Goal: Task Accomplishment & Management: Complete application form

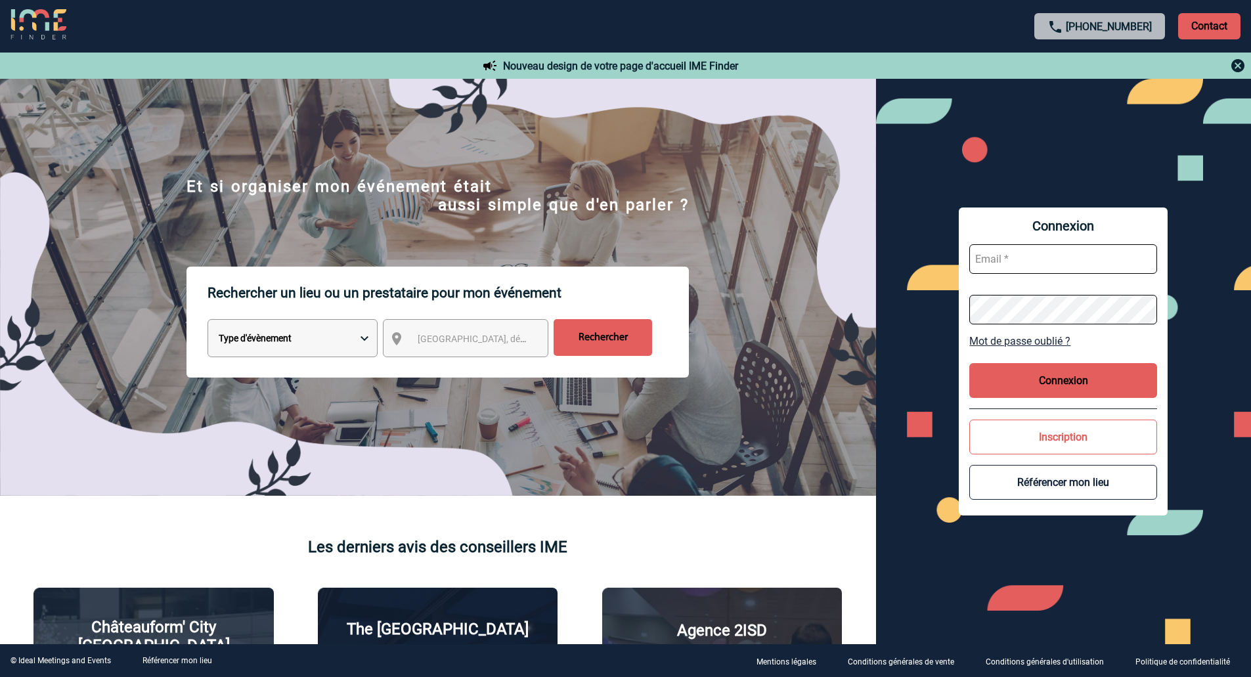
type input "veronique.leveque@capgemini.com"
click at [1064, 381] on button "Connexion" at bounding box center [1063, 380] width 188 height 35
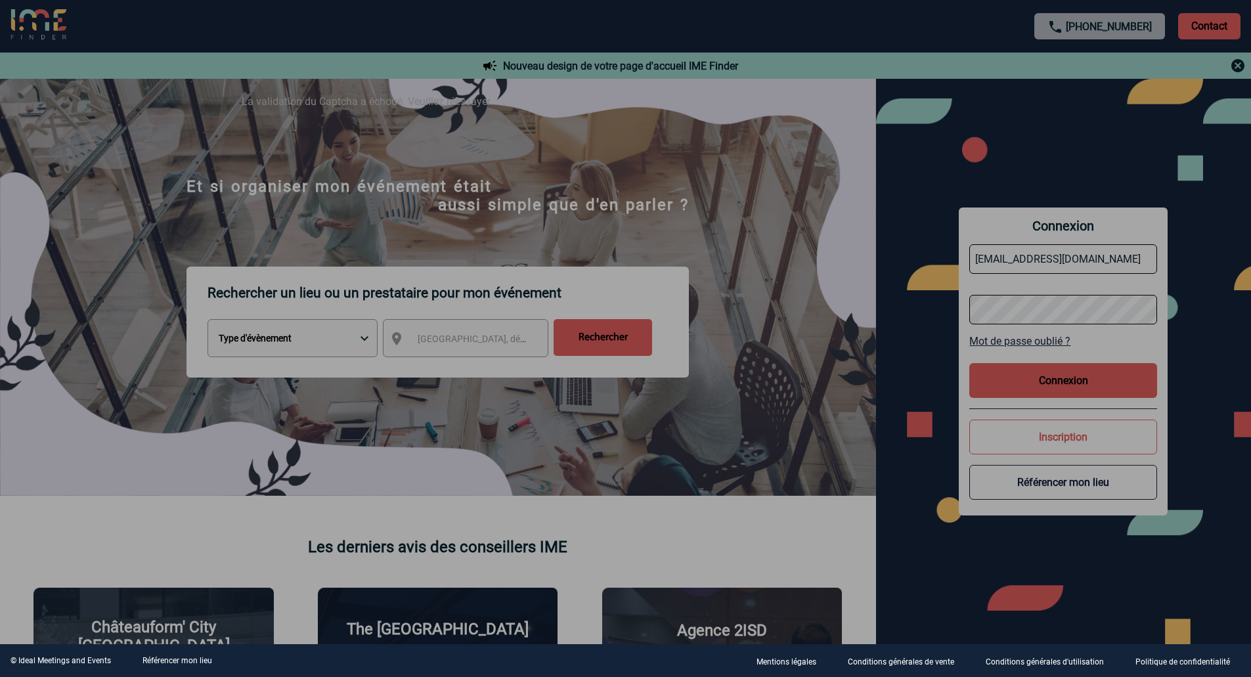
click at [1063, 402] on div at bounding box center [625, 338] width 1251 height 677
click at [1074, 374] on div at bounding box center [625, 338] width 1251 height 677
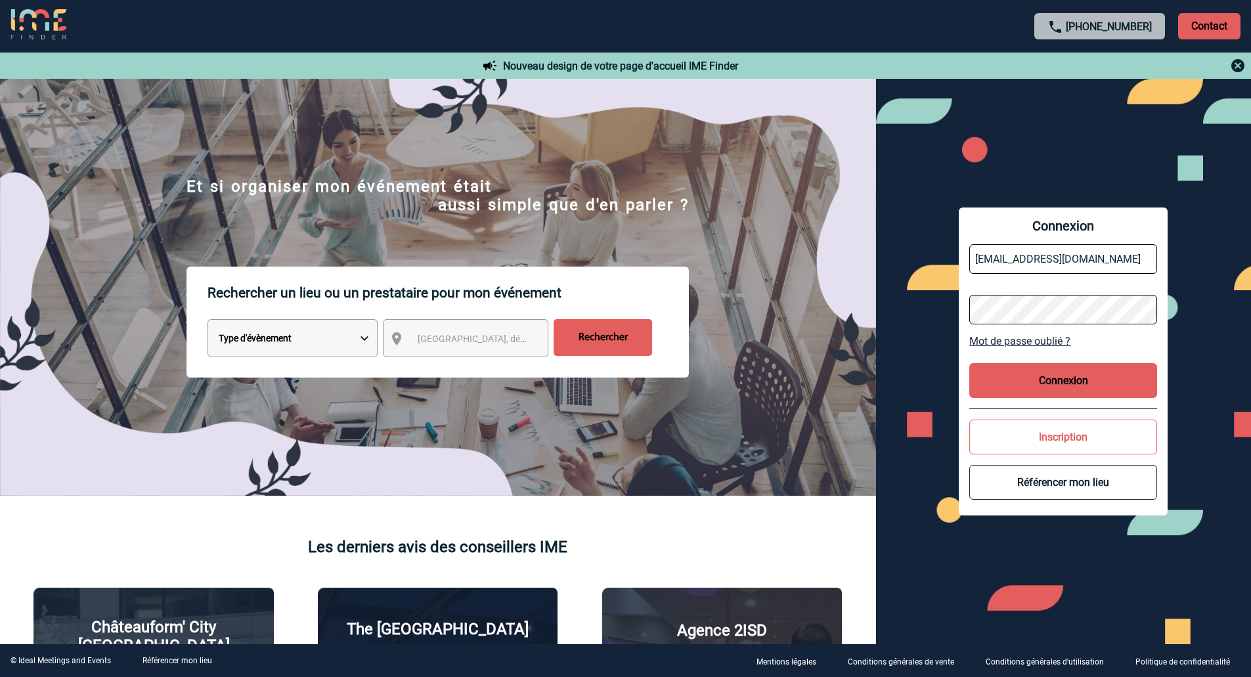
click at [1074, 389] on button "Connexion" at bounding box center [1063, 380] width 188 height 35
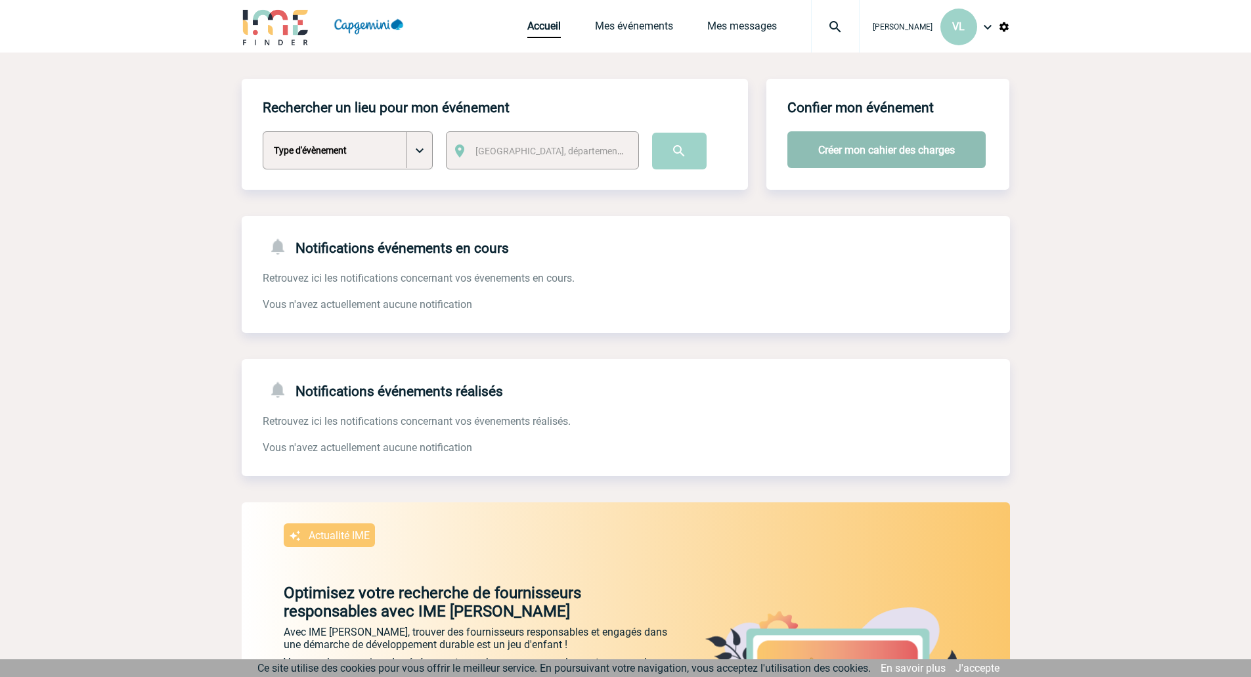
click at [840, 148] on button "Créer mon cahier des charges" at bounding box center [886, 149] width 198 height 37
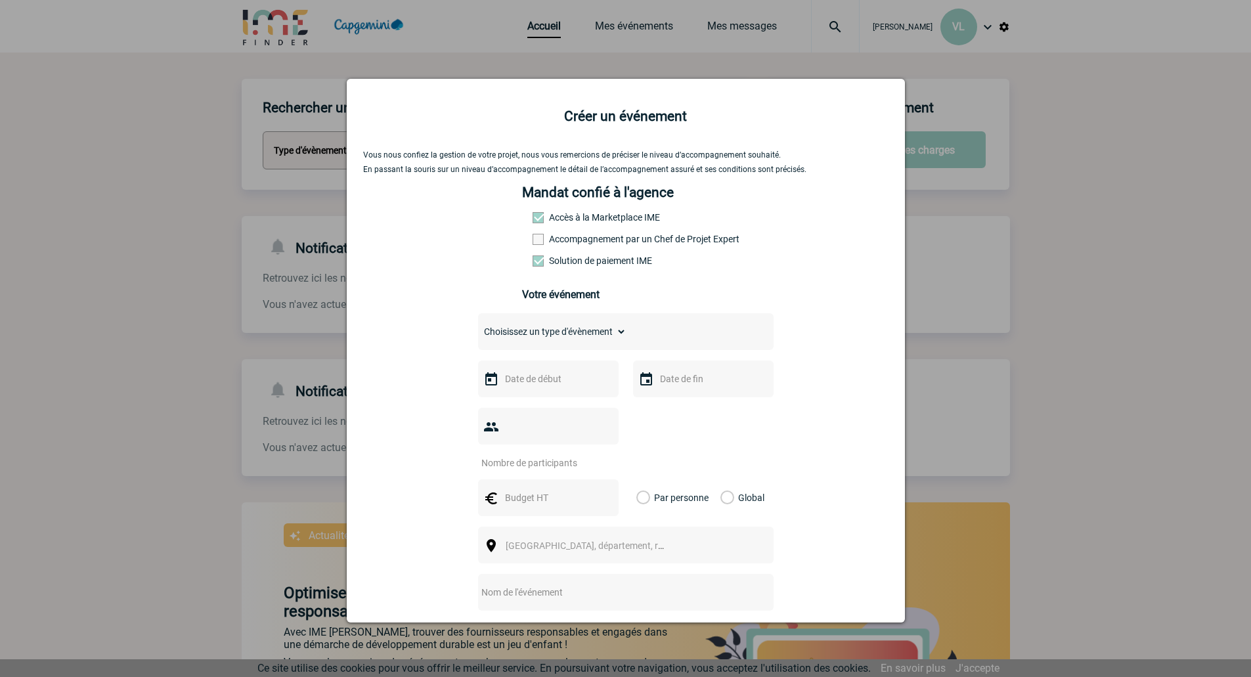
click at [584, 332] on select "Choisissez un type d'évènement Séminaire avec nuitée Séminaire sans nuitée Repa…" at bounding box center [552, 331] width 148 height 18
select select "4"
click at [478, 326] on select "Choisissez un type d'évènement Séminaire avec nuitée Séminaire sans nuitée Repa…" at bounding box center [552, 331] width 148 height 18
click at [532, 378] on input "text" at bounding box center [547, 378] width 91 height 17
type input "301"
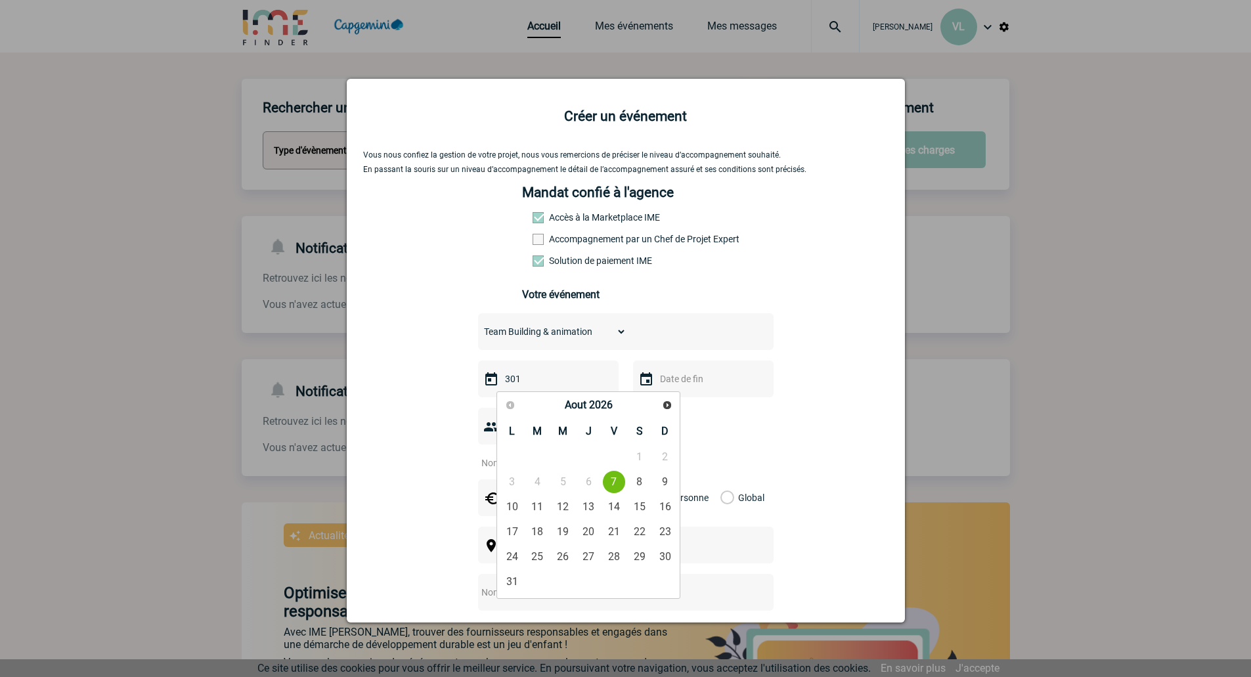
click at [1090, 542] on div at bounding box center [625, 338] width 1251 height 677
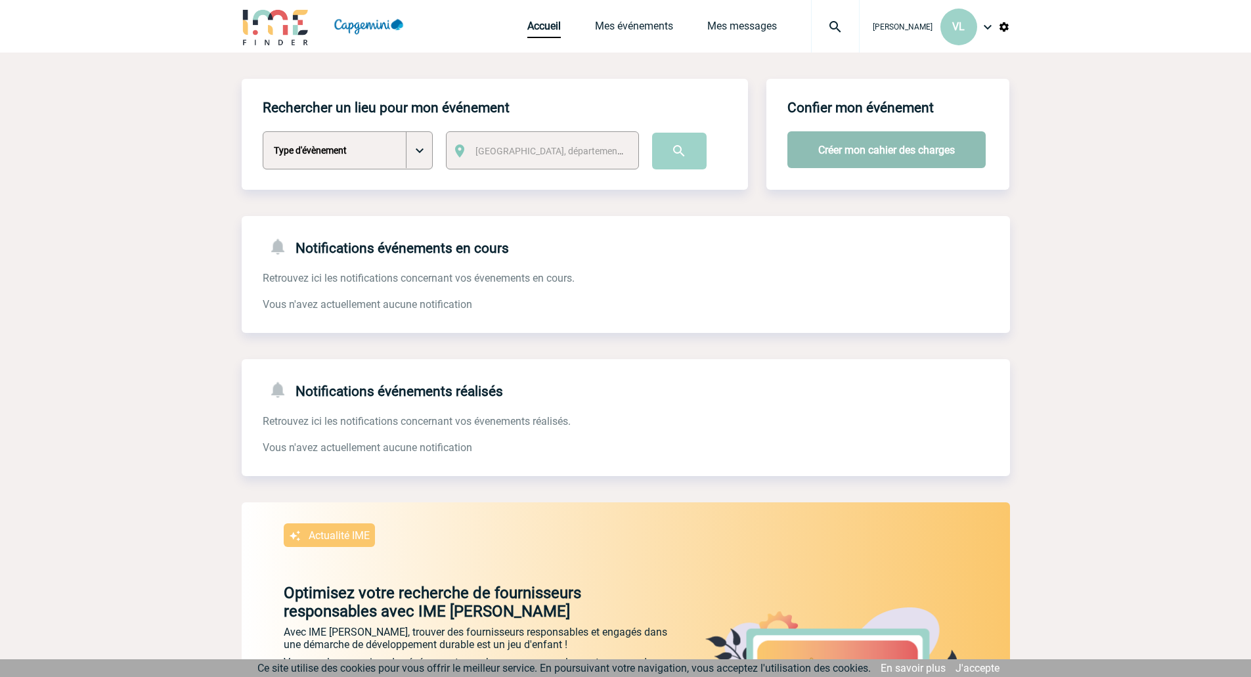
click at [855, 148] on button "Créer mon cahier des charges" at bounding box center [886, 149] width 198 height 37
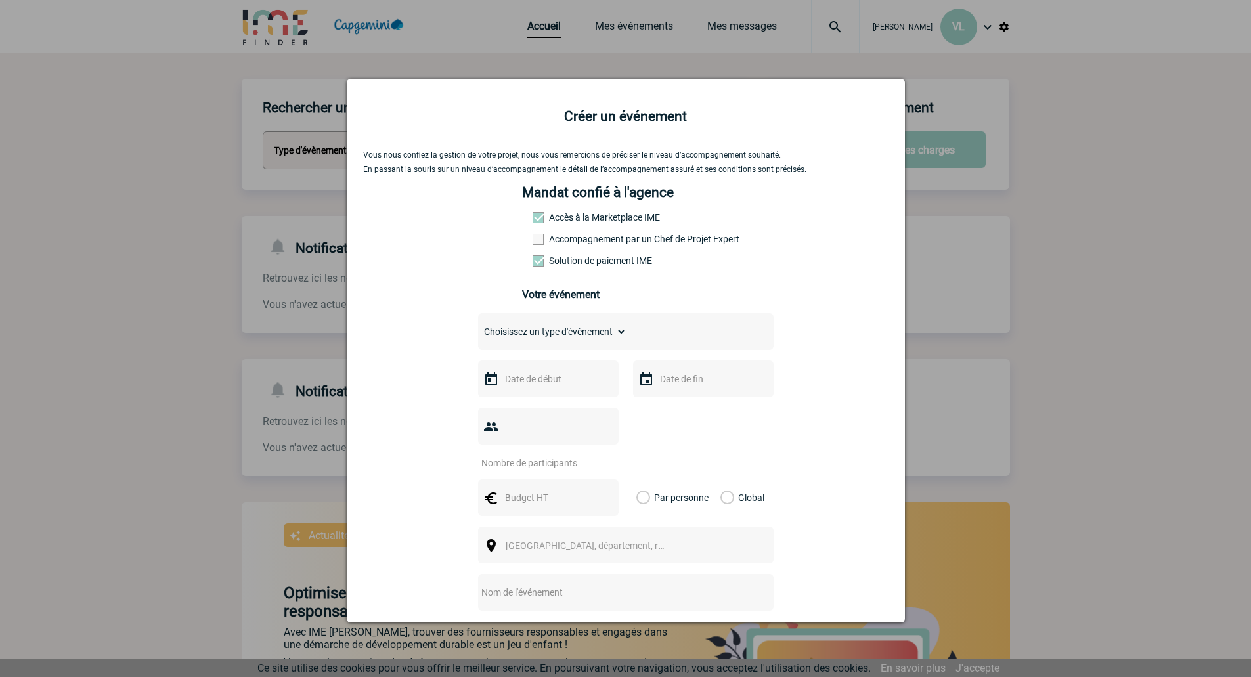
click at [596, 325] on div "Choisissez un type d'évènement Séminaire avec nuitée Séminaire sans nuitée Repa…" at bounding box center [625, 331] width 295 height 37
click at [592, 332] on select "Choisissez un type d'évènement Séminaire avec nuitée Séminaire sans nuitée Repa…" at bounding box center [552, 331] width 148 height 18
select select "4"
click at [478, 326] on select "Choisissez un type d'évènement Séminaire avec nuitée Séminaire sans nuitée Repa…" at bounding box center [552, 331] width 148 height 18
click at [531, 376] on input "text" at bounding box center [547, 378] width 91 height 17
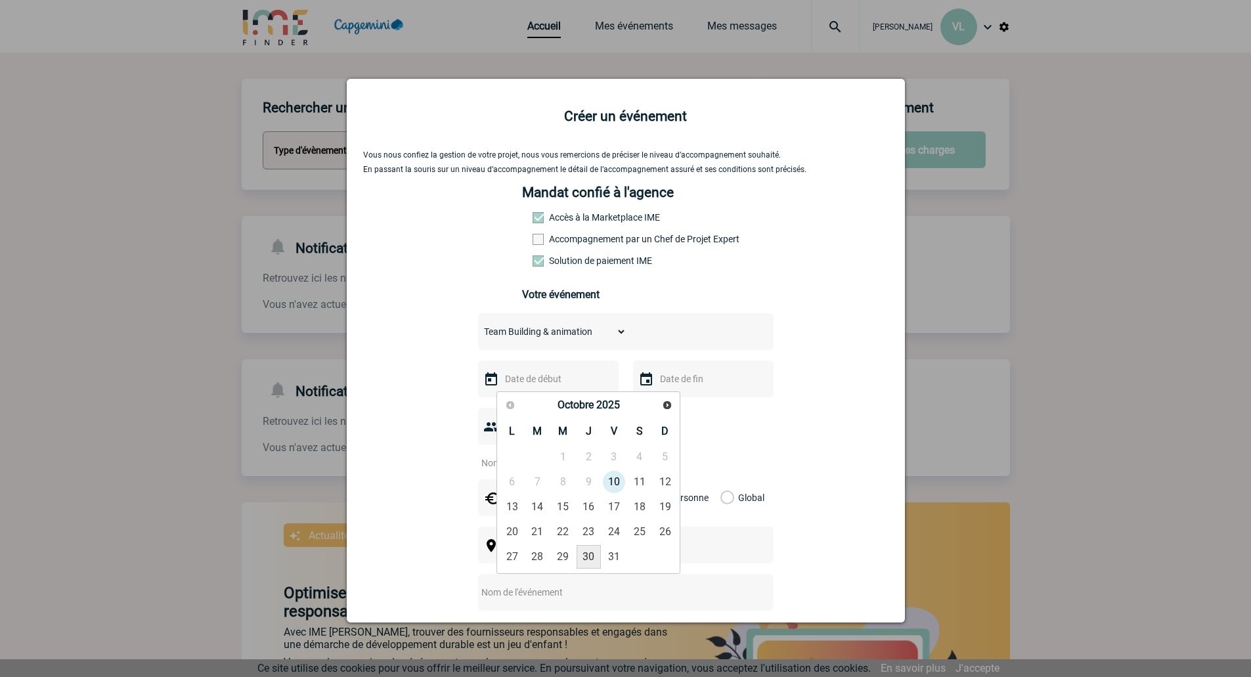
click at [582, 554] on link "30" at bounding box center [589, 557] width 24 height 24
type input "30-10-2025"
click at [529, 454] on input "number" at bounding box center [539, 462] width 123 height 17
click at [633, 385] on div at bounding box center [703, 378] width 141 height 37
click at [657, 380] on input "text" at bounding box center [702, 378] width 91 height 17
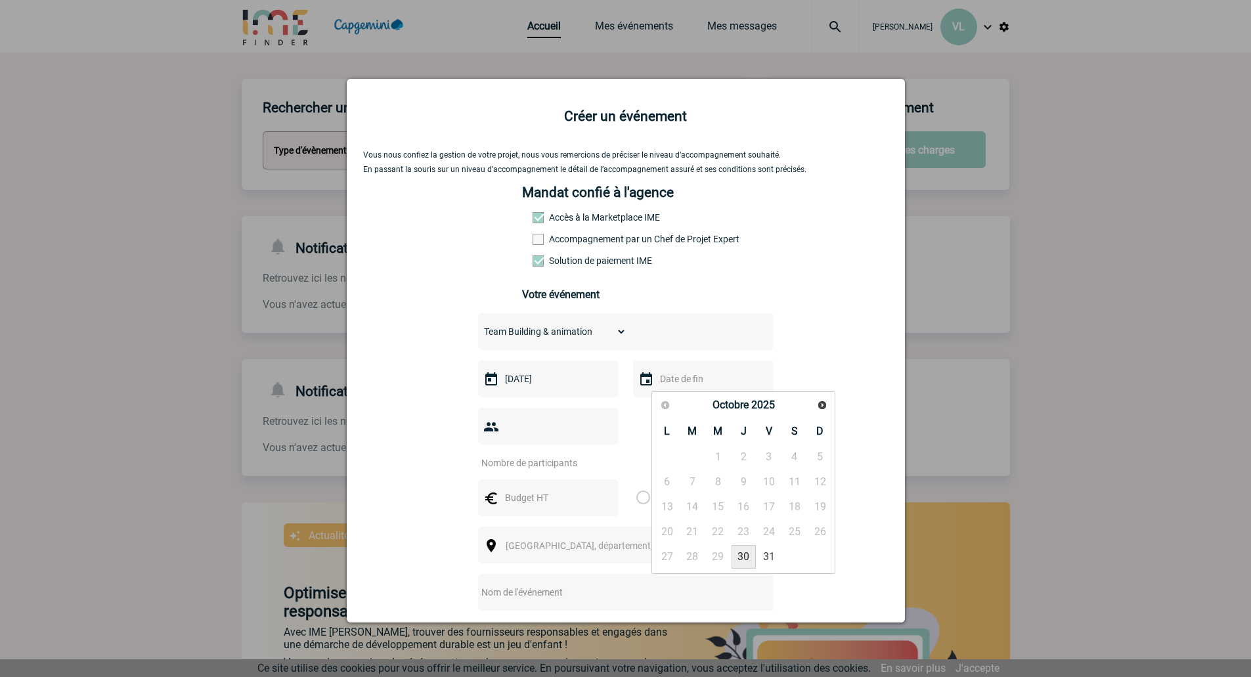
click at [749, 558] on link "30" at bounding box center [743, 557] width 24 height 24
type input "30-10-2025"
click at [494, 422] on div at bounding box center [548, 426] width 141 height 37
click at [536, 454] on input "number" at bounding box center [539, 462] width 123 height 17
type input "9"
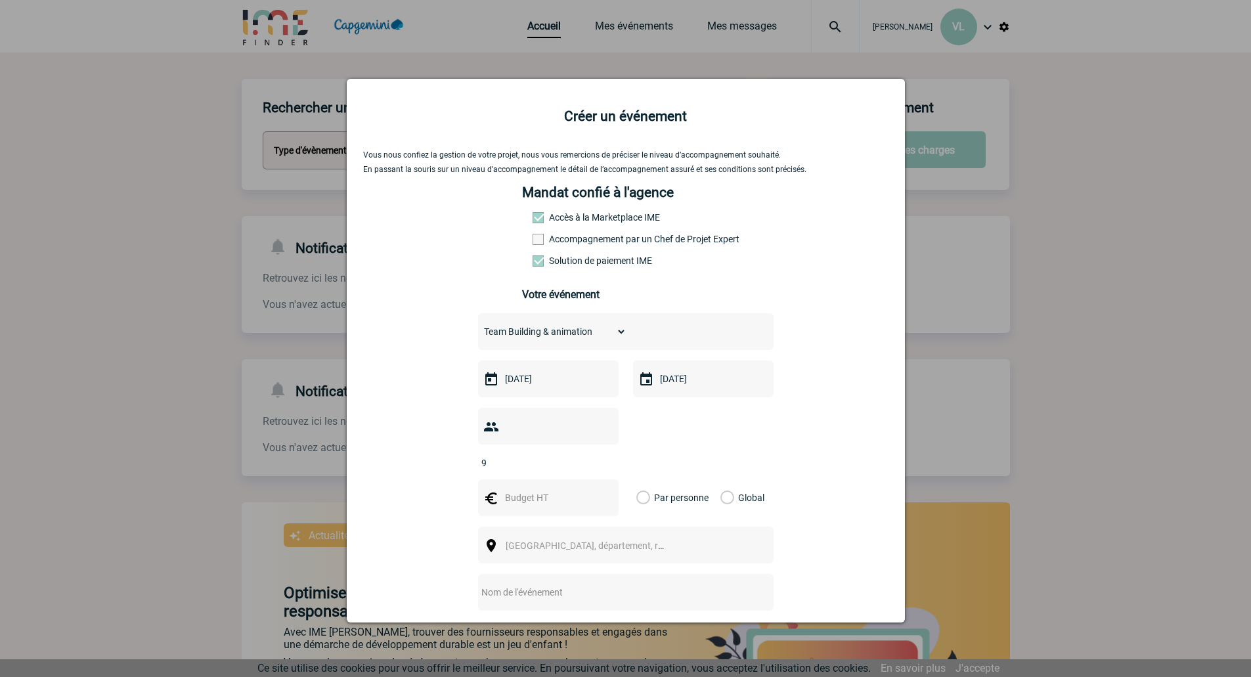
click at [566, 489] on input "text" at bounding box center [547, 497] width 91 height 17
type input "540"
click at [726, 479] on label "Global" at bounding box center [724, 497] width 9 height 37
click at [0, 0] on input "Global" at bounding box center [0, 0] width 0 height 0
click at [609, 540] on span "Ville, département, région..." at bounding box center [597, 545] width 183 height 11
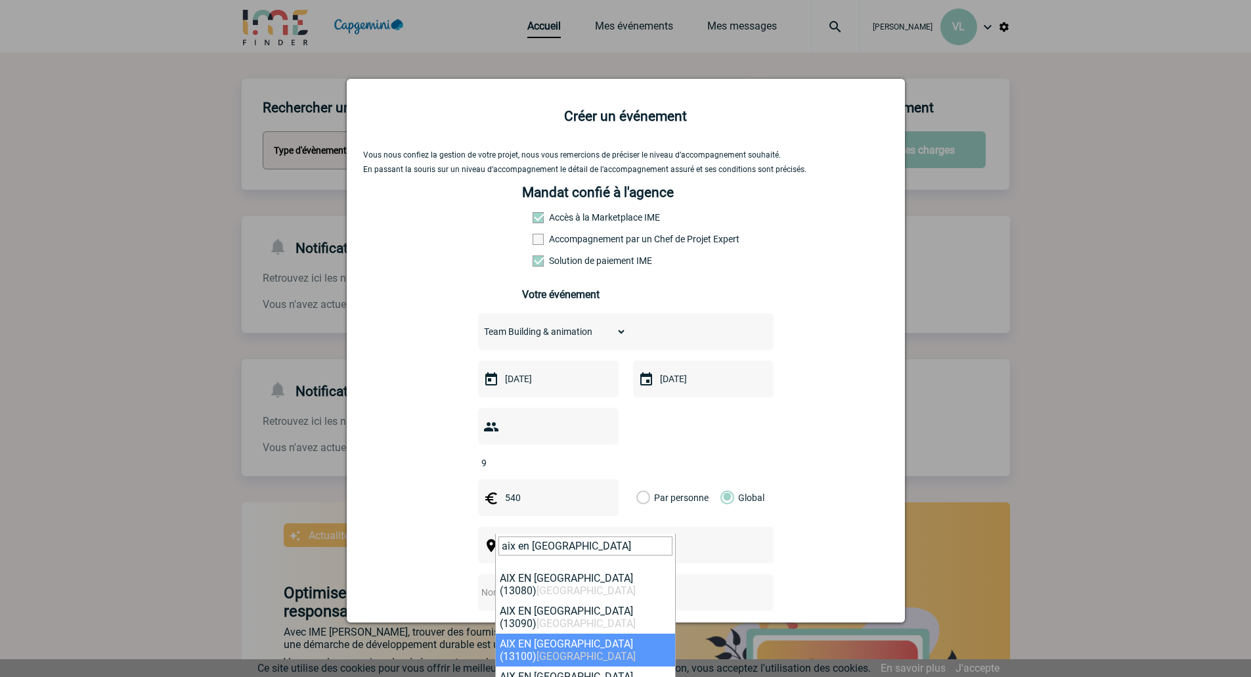
type input "aix en provence"
select select "7196"
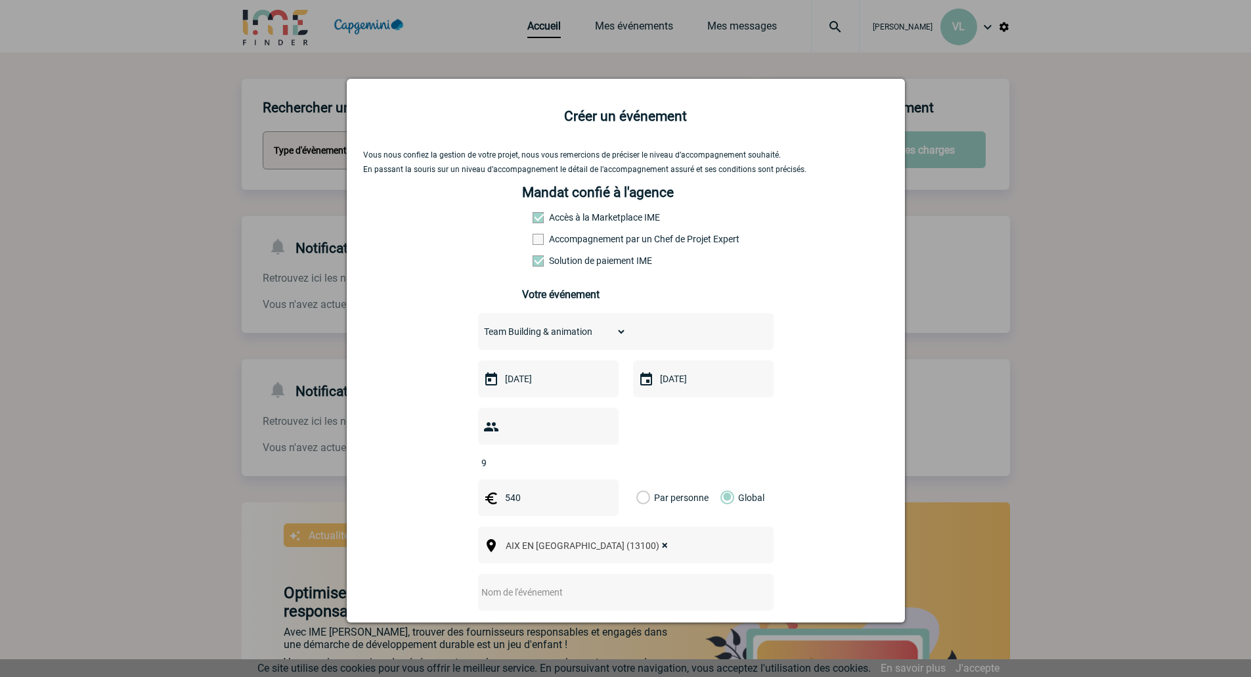
click at [538, 584] on input "text" at bounding box center [608, 592] width 261 height 17
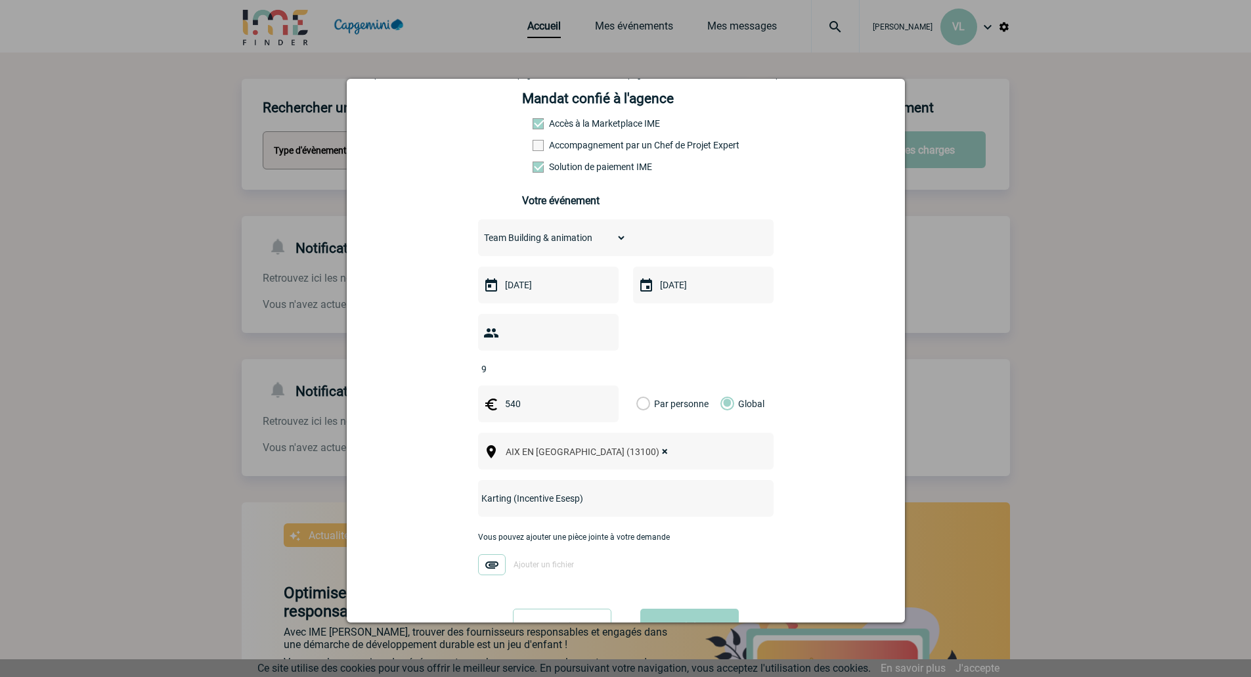
scroll to position [125, 0]
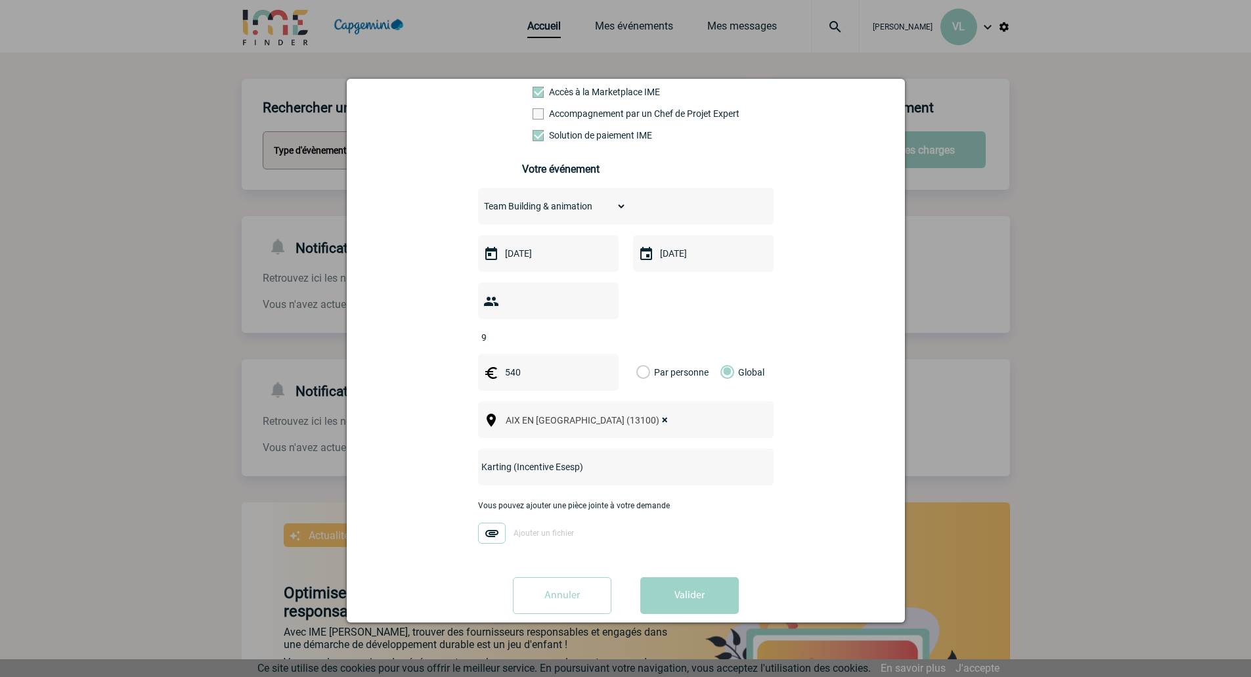
type input "Karting (Incentive Esesp)"
click at [486, 523] on img at bounding box center [492, 533] width 28 height 21
click at [0, 0] on input "Ajouter un fichier" at bounding box center [0, 0] width 0 height 0
click at [689, 577] on button "Valider" at bounding box center [689, 595] width 98 height 37
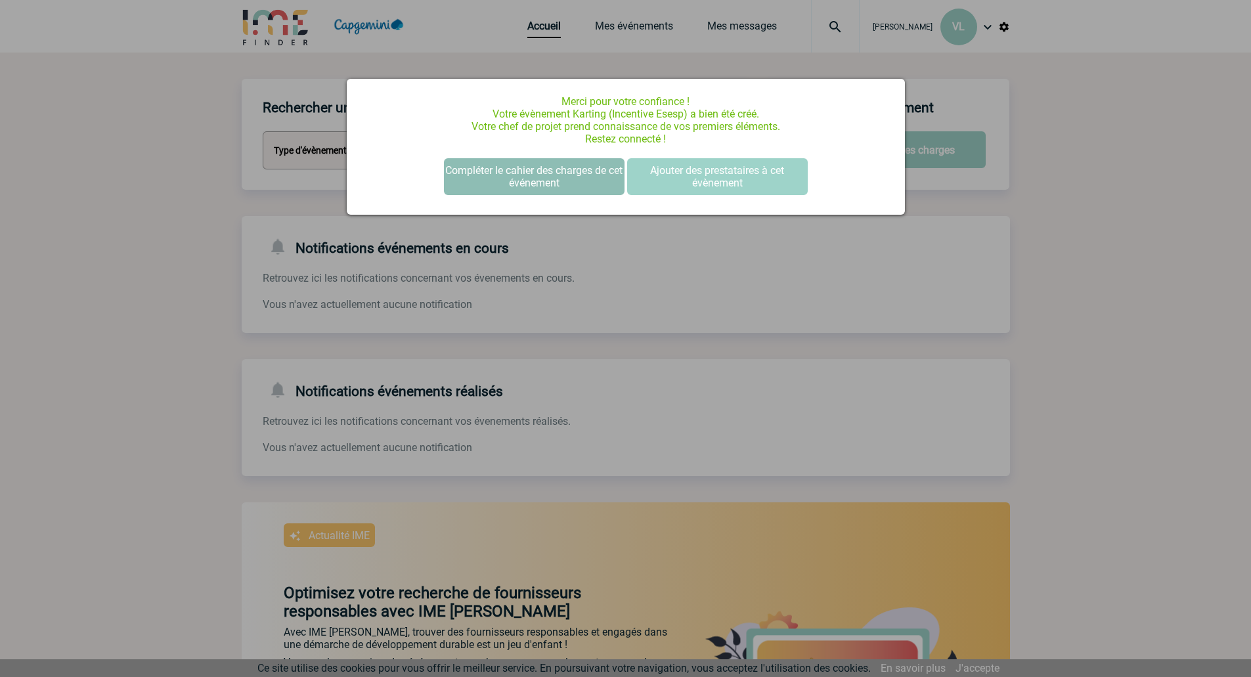
click at [561, 183] on button "Compléter le cahier des charges de cet événement" at bounding box center [534, 176] width 181 height 37
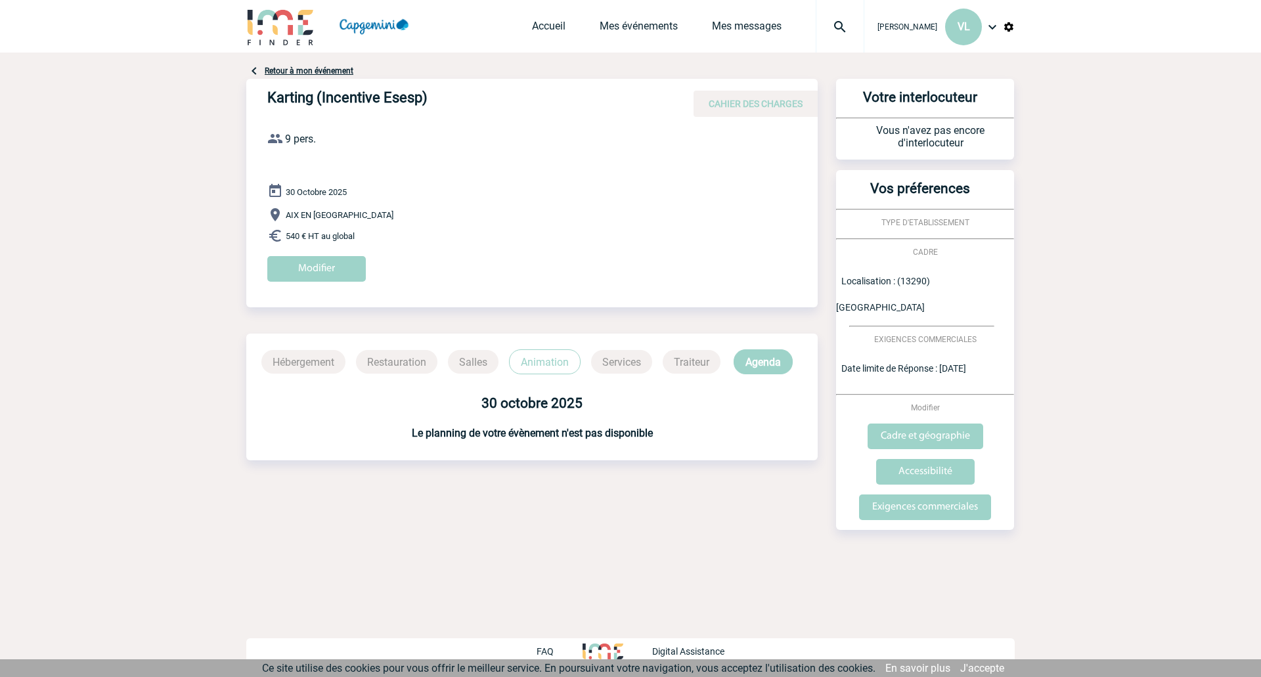
click at [590, 532] on div "Retour à mon événement Karting (Incentive Esesp) CAHIER DES CHARGES Karting (In…" at bounding box center [630, 323] width 768 height 540
click at [609, 19] on div "Accueil Mes événements Mes messages Projet, client Projet, client" at bounding box center [698, 26] width 332 height 53
click at [621, 24] on link "Mes événements" at bounding box center [638, 29] width 78 height 18
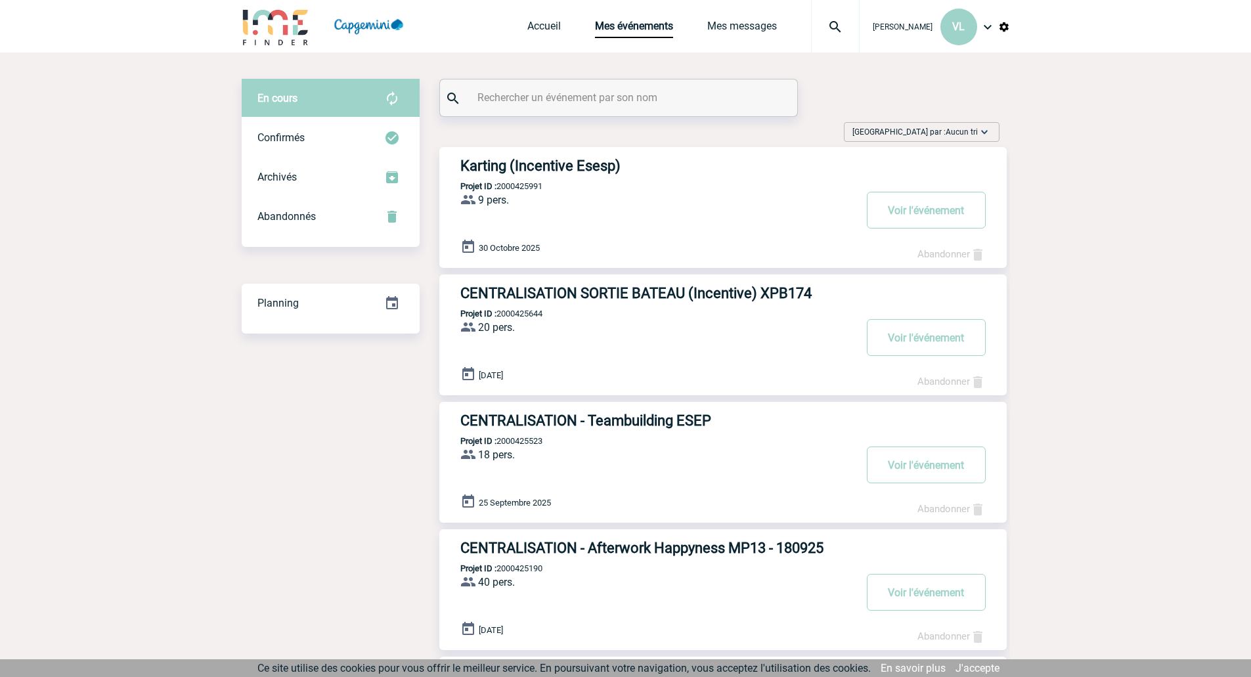
click at [750, 243] on div "30 Octobre 2025" at bounding box center [733, 248] width 546 height 18
click at [957, 206] on button "Voir l'événement" at bounding box center [926, 210] width 119 height 37
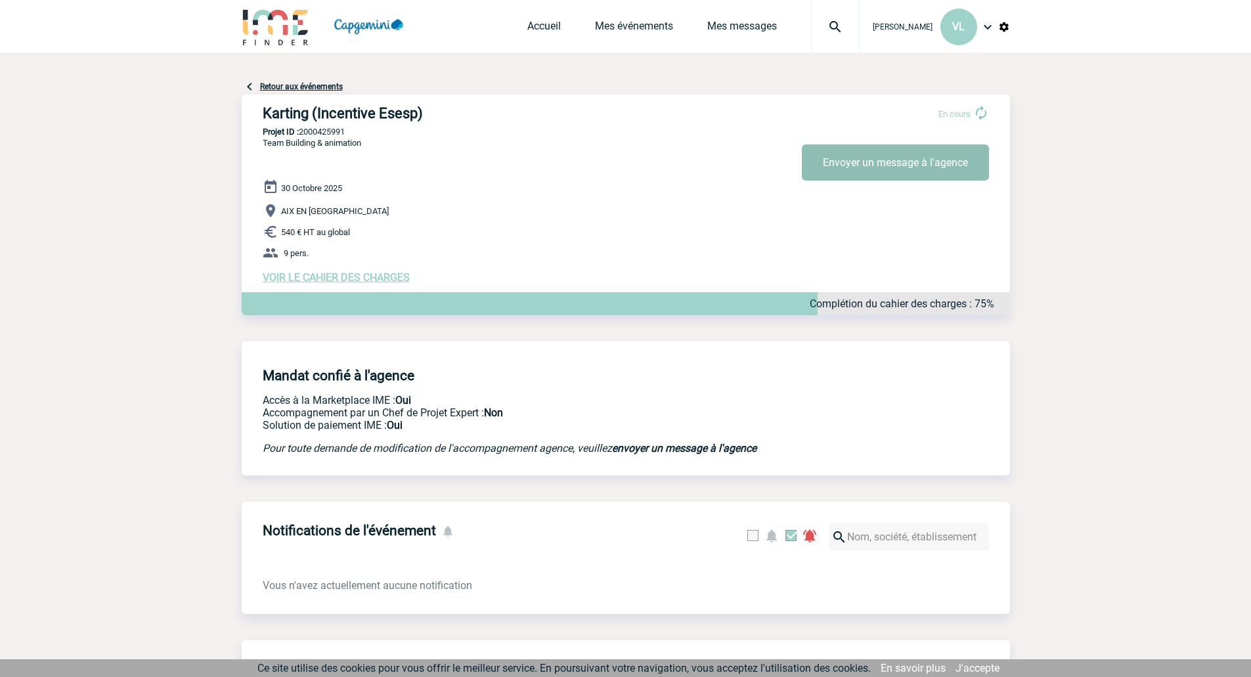
click at [839, 171] on button "Envoyer un message à l'agence" at bounding box center [895, 162] width 187 height 36
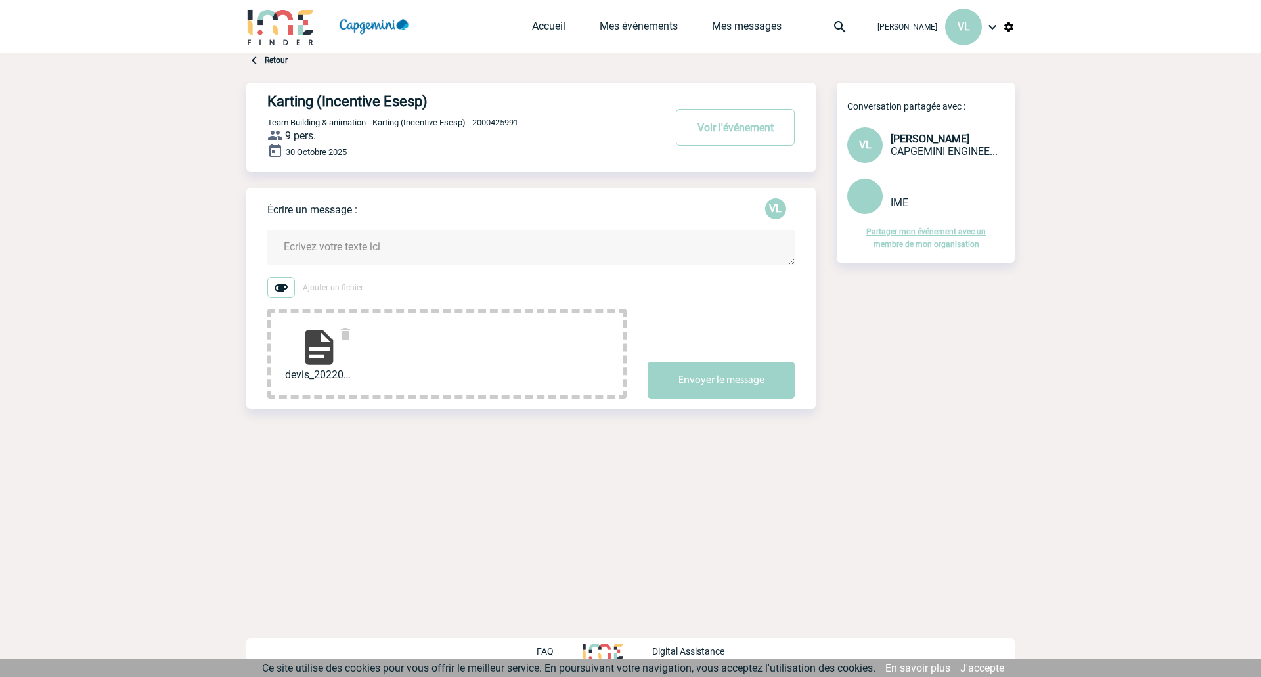
click at [393, 262] on textarea at bounding box center [530, 247] width 527 height 35
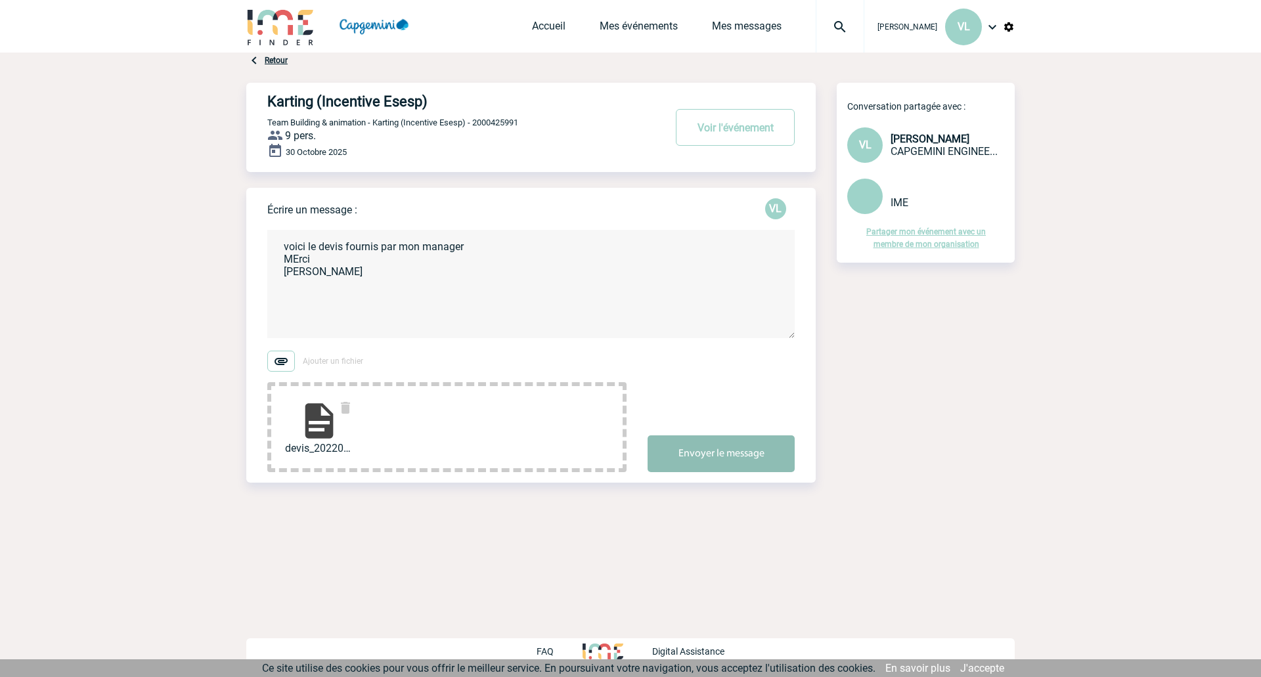
type textarea "voici le devis fournis par mon manager MErci [PERSON_NAME]"
click at [679, 463] on button "Envoyer le message" at bounding box center [720, 453] width 147 height 37
